Goal: Task Accomplishment & Management: Complete application form

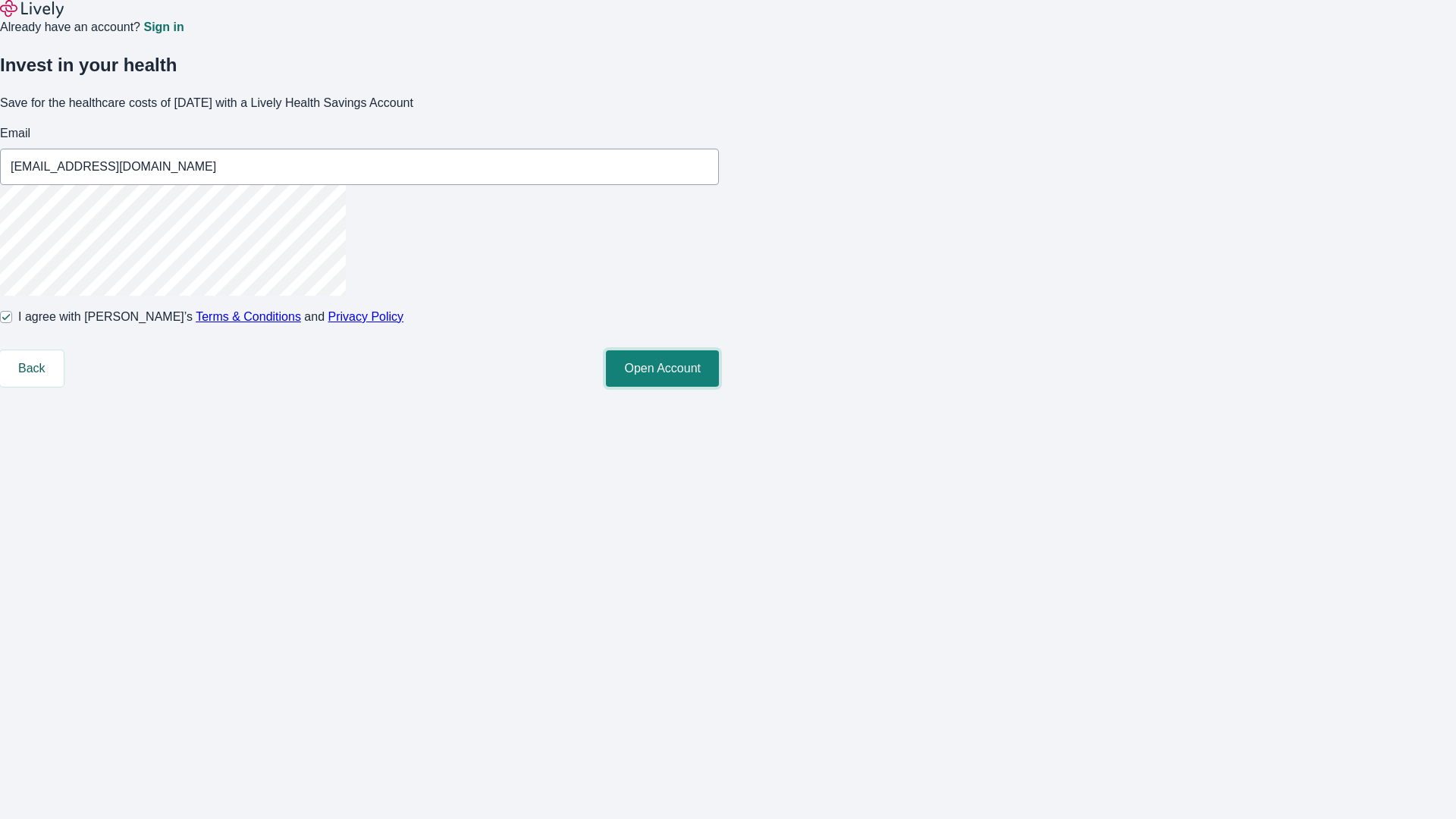
click at [719, 387] on button "Open Account" at bounding box center [662, 368] width 113 height 36
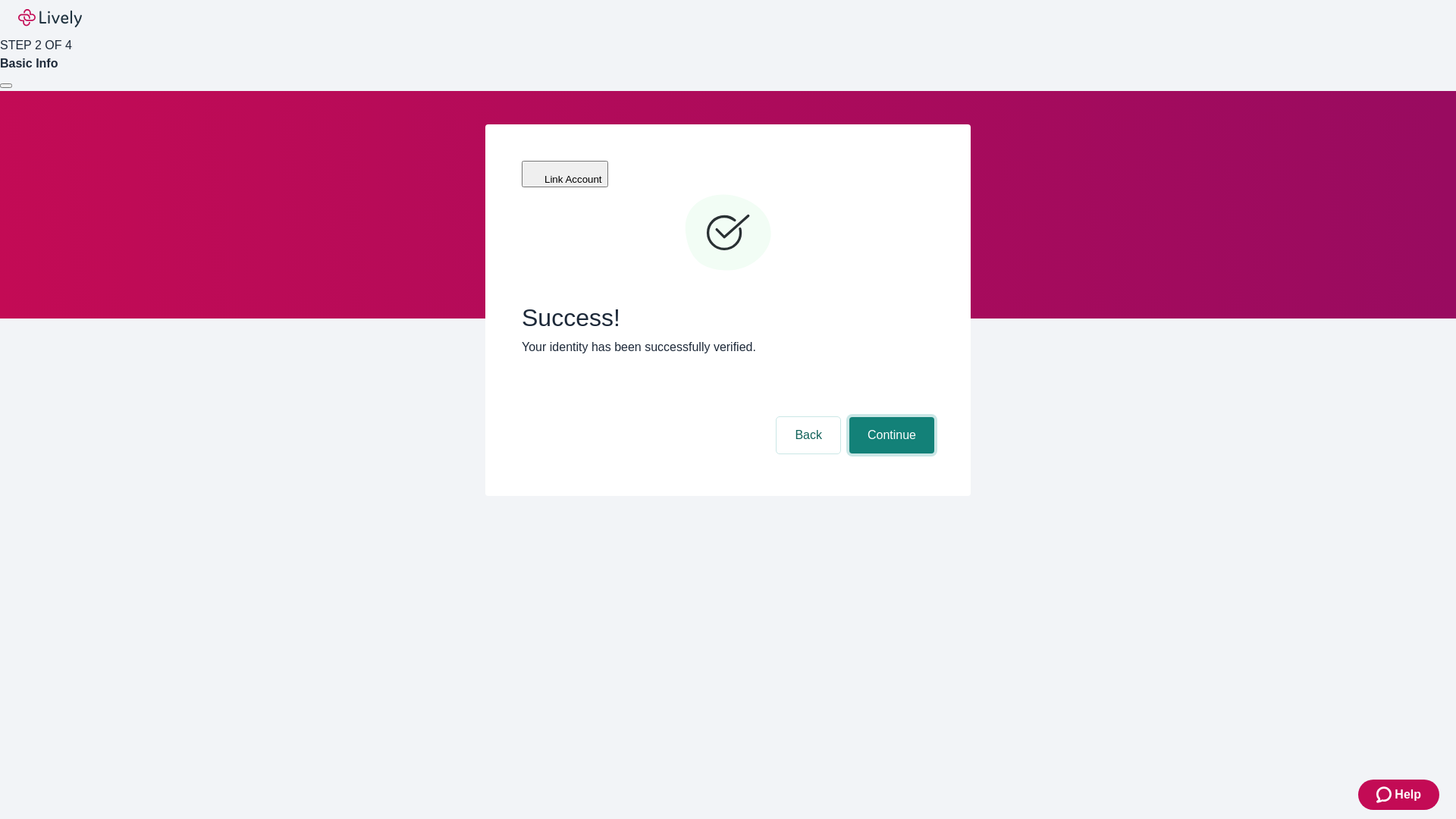
click at [890, 417] on button "Continue" at bounding box center [891, 434] width 85 height 36
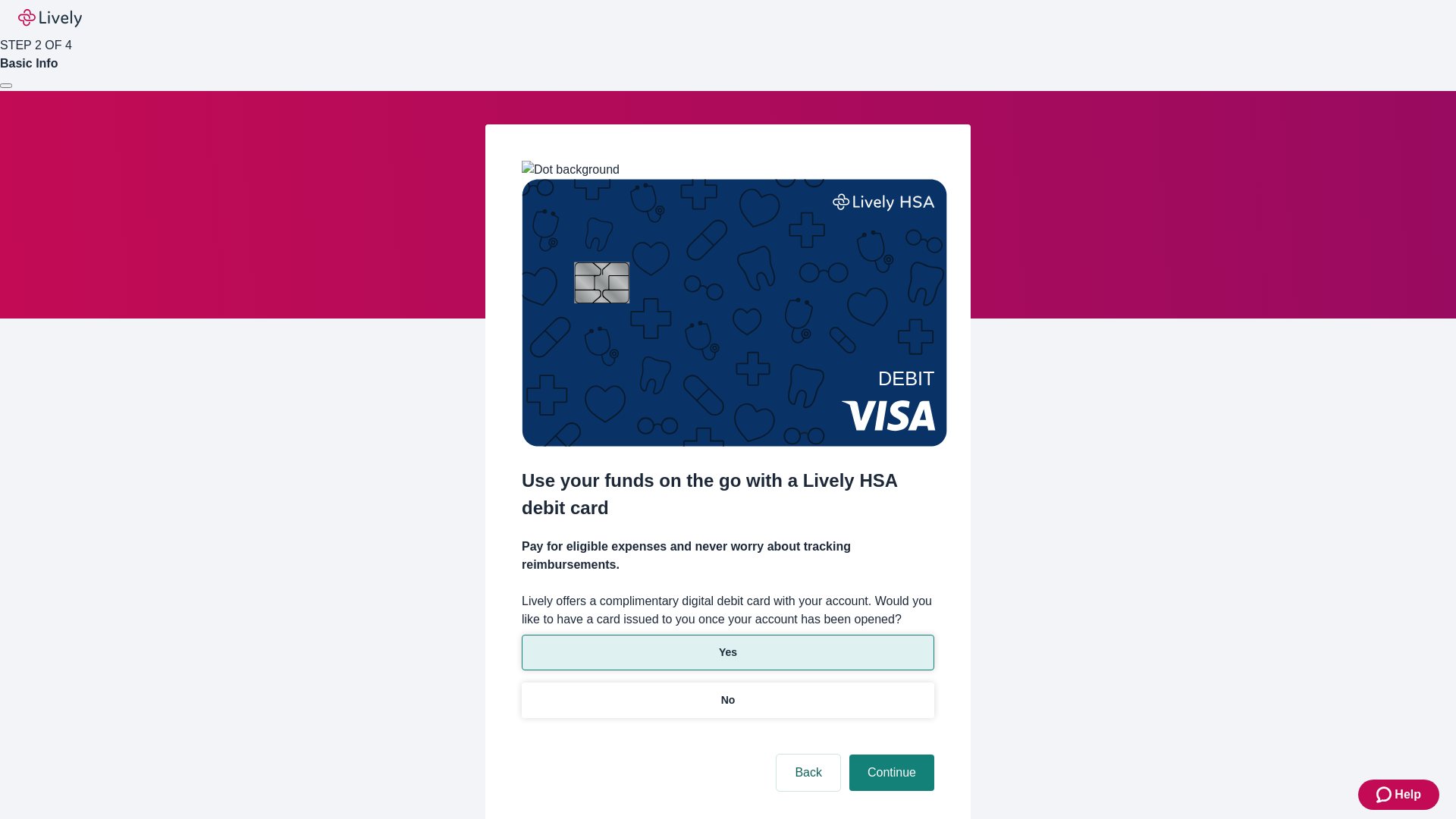
click at [728, 644] on p "Yes" at bounding box center [728, 652] width 18 height 16
click at [890, 754] on button "Continue" at bounding box center [891, 772] width 85 height 36
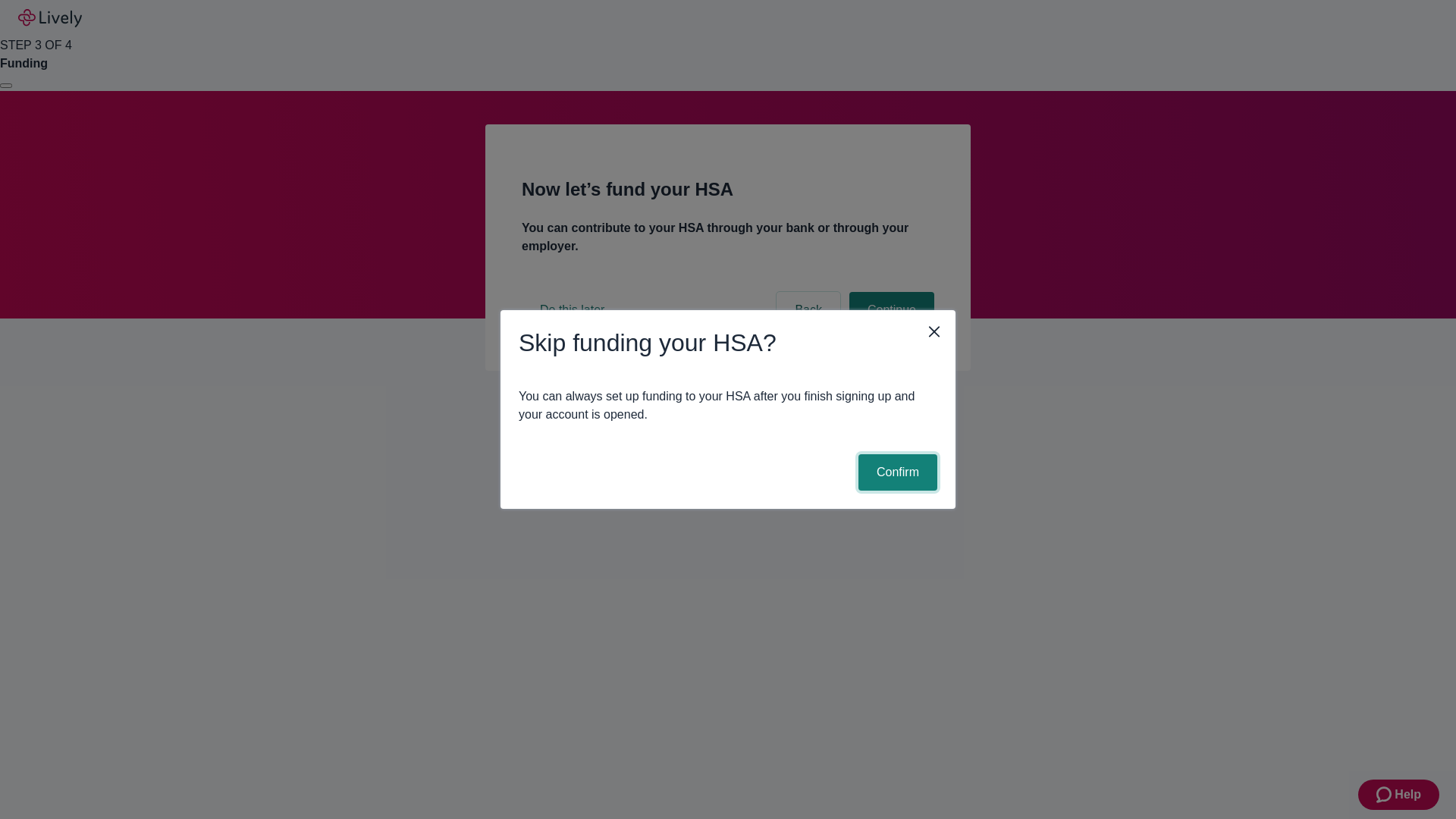
click at [896, 472] on button "Confirm" at bounding box center [898, 472] width 79 height 36
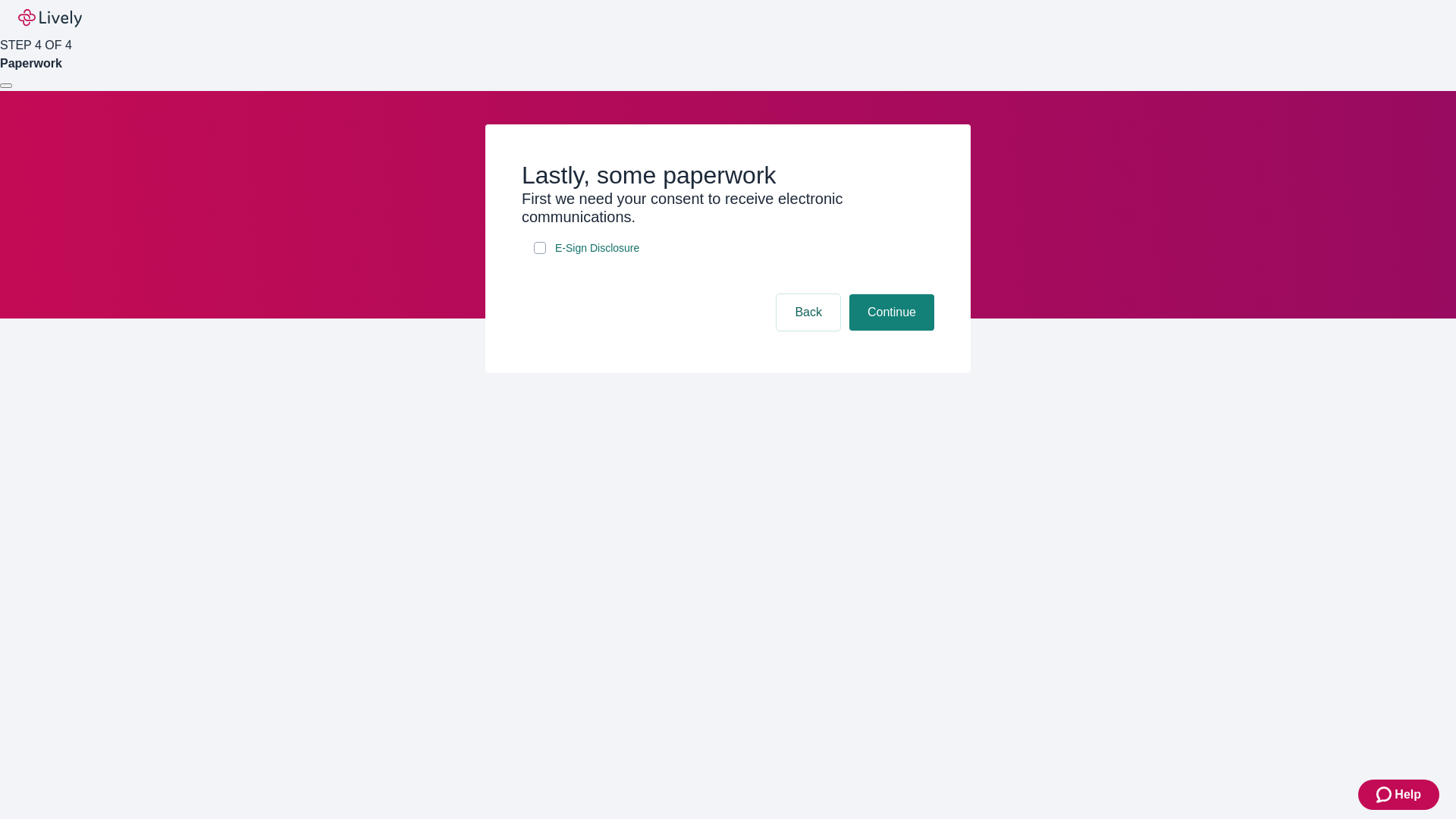
click at [540, 254] on input "E-Sign Disclosure" at bounding box center [540, 248] width 12 height 12
checkbox input "true"
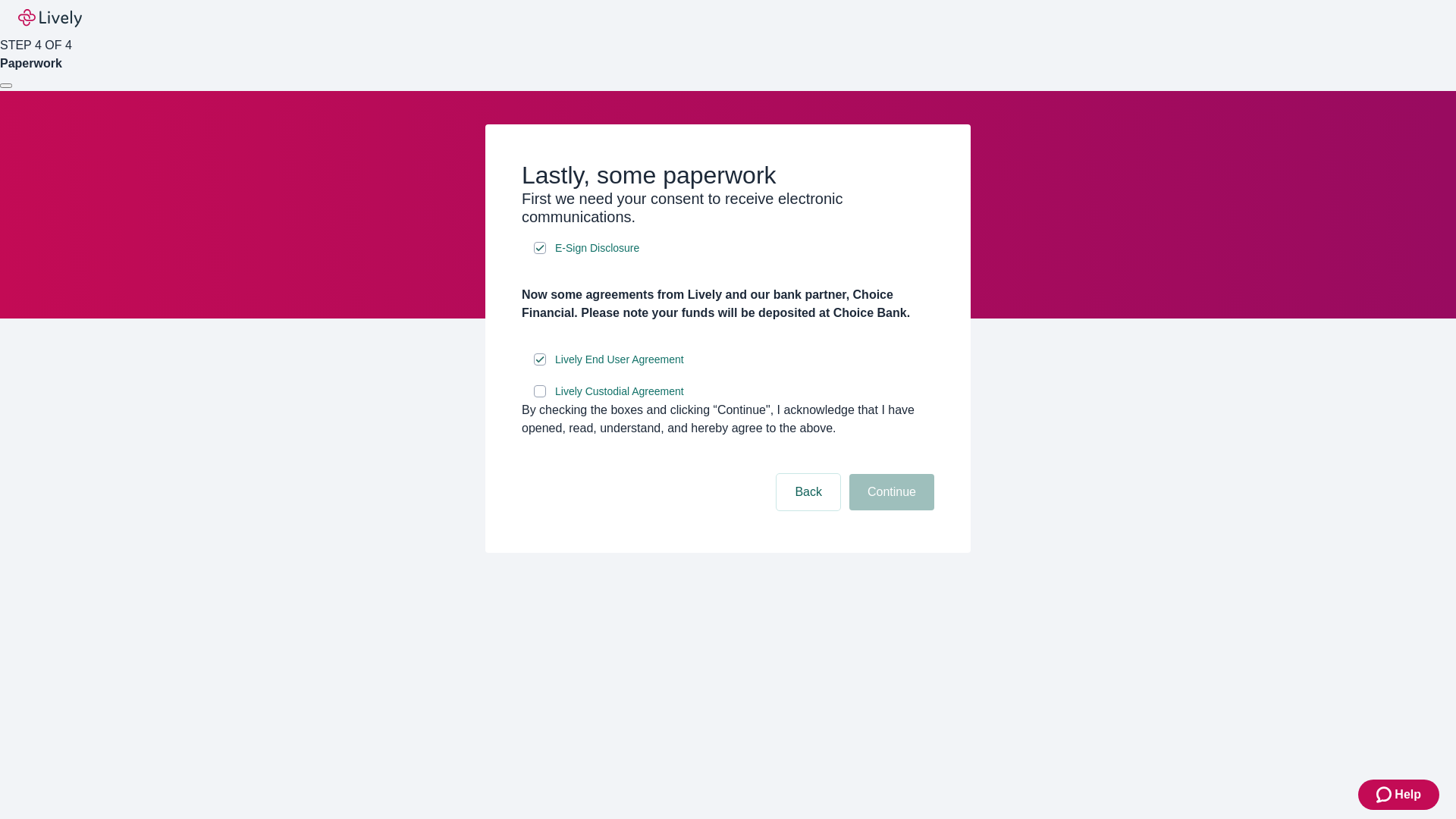
click at [540, 398] on input "Lively Custodial Agreement" at bounding box center [540, 391] width 12 height 12
checkbox input "true"
click at [890, 511] on button "Continue" at bounding box center [891, 491] width 85 height 36
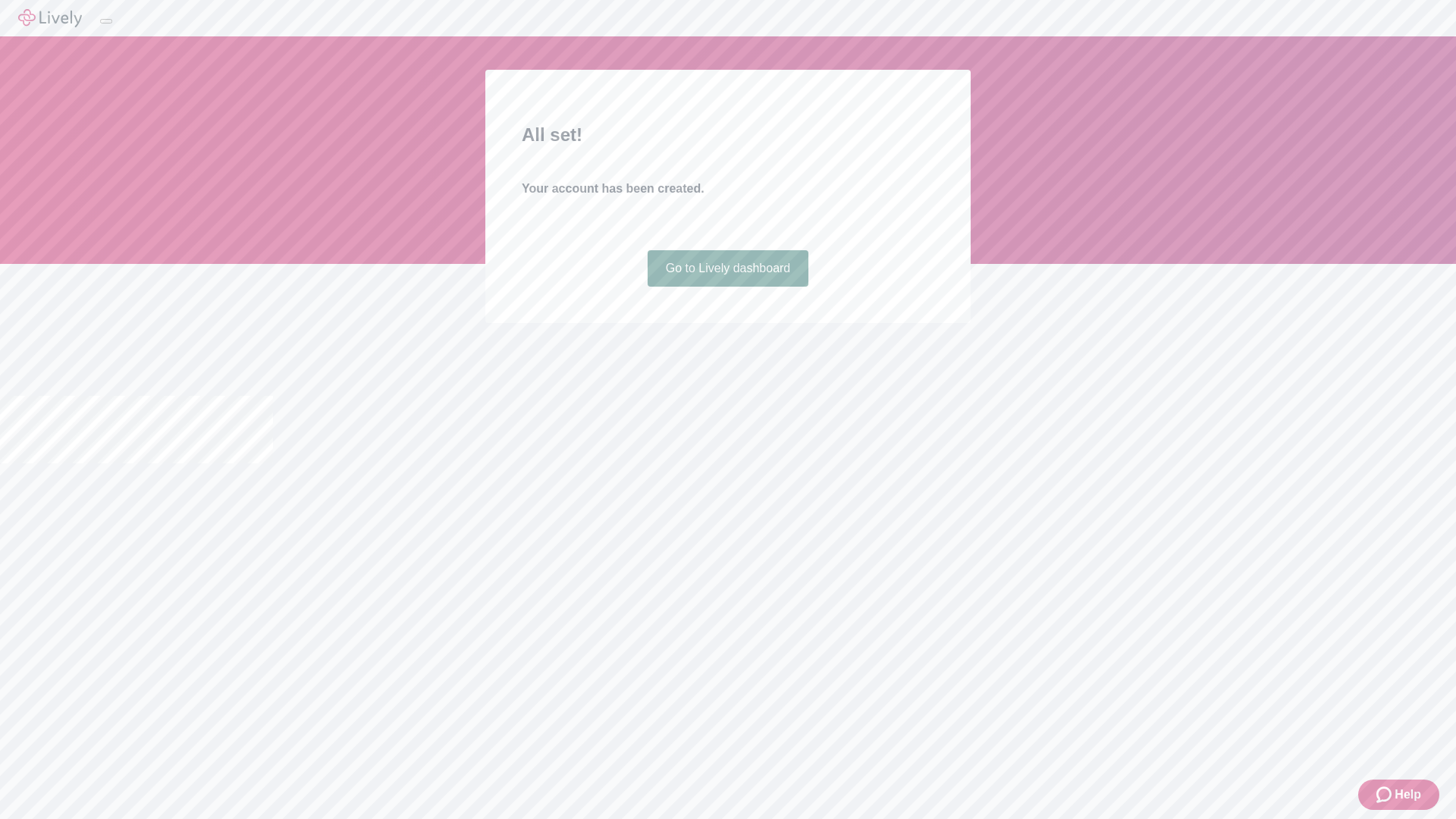
click at [728, 287] on link "Go to Lively dashboard" at bounding box center [728, 268] width 162 height 36
